Goal: Transaction & Acquisition: Purchase product/service

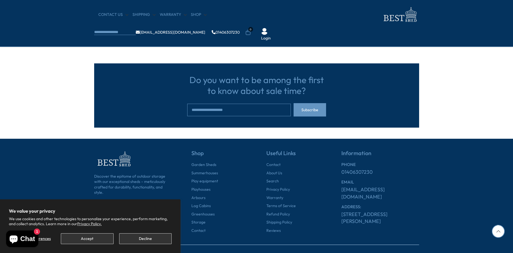
scroll to position [1724, 0]
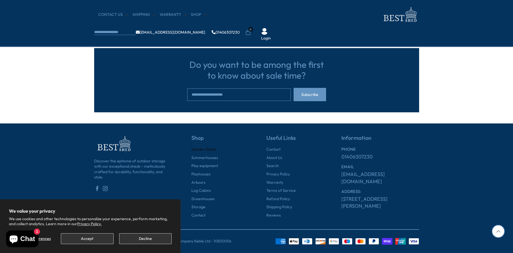
click at [200, 149] on link "Garden Sheds" at bounding box center [203, 150] width 25 height 6
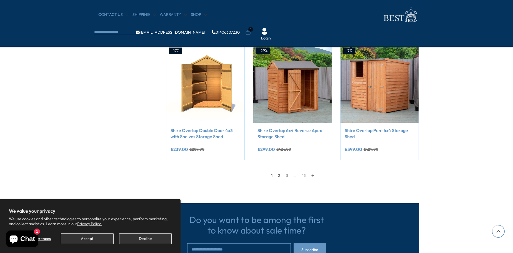
scroll to position [472, 0]
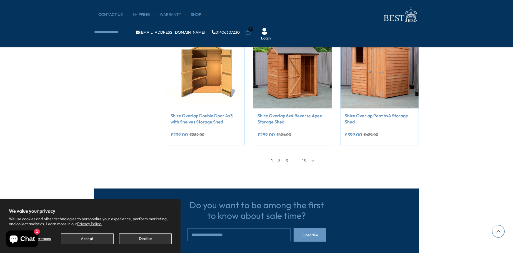
click at [191, 235] on input "email" at bounding box center [239, 234] width 104 height 13
click at [312, 235] on span "Subscribe" at bounding box center [309, 235] width 17 height 4
click at [192, 233] on input "email" at bounding box center [239, 234] width 104 height 13
type input "**********"
click at [315, 235] on span "Subscribe" at bounding box center [309, 235] width 17 height 4
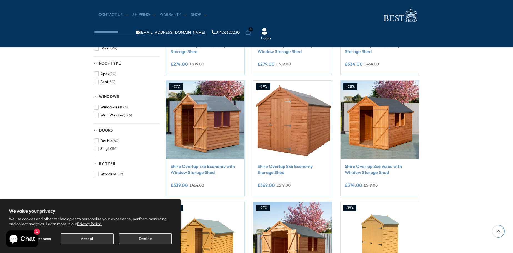
scroll to position [72, 0]
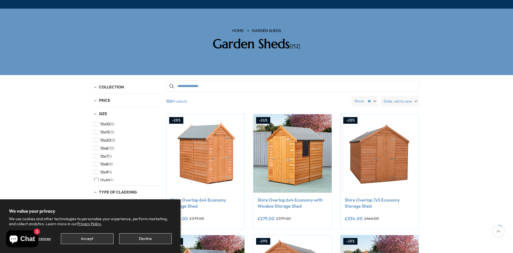
click at [96, 178] on span "button" at bounding box center [96, 180] width 4 height 4
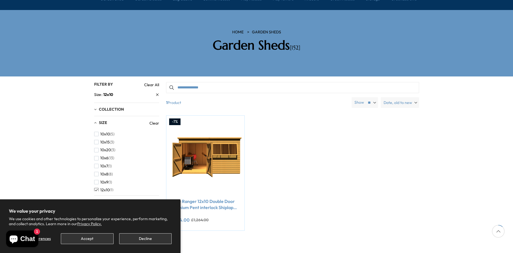
scroll to position [83, 0]
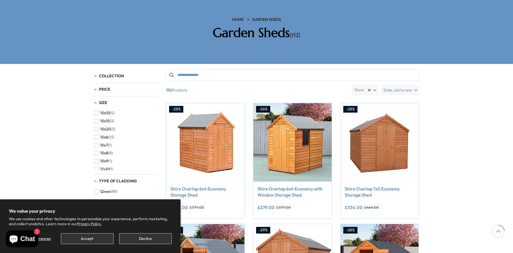
scroll to position [72, 0]
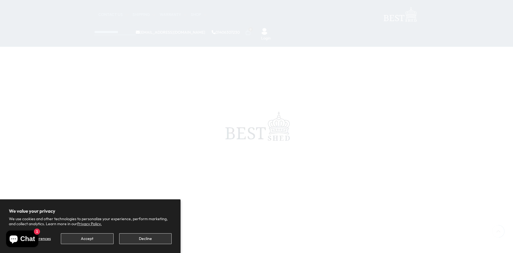
scroll to position [472, 0]
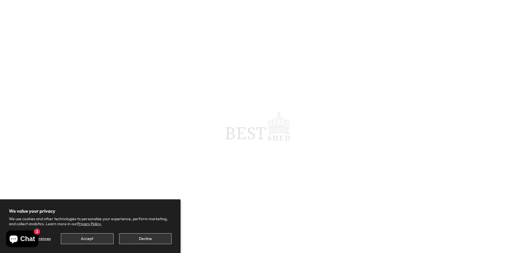
scroll to position [1724, 0]
